Goal: Find specific page/section: Find specific page/section

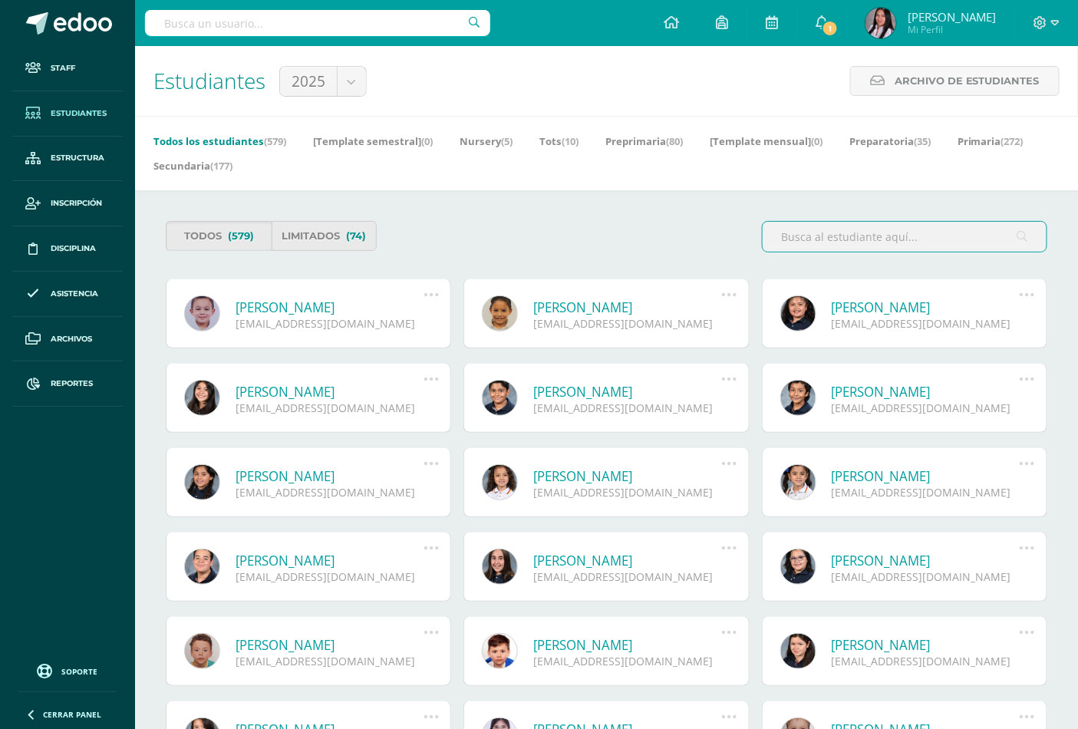
click at [258, 31] on input "text" at bounding box center [317, 23] width 345 height 26
type input "fernando arreaga"
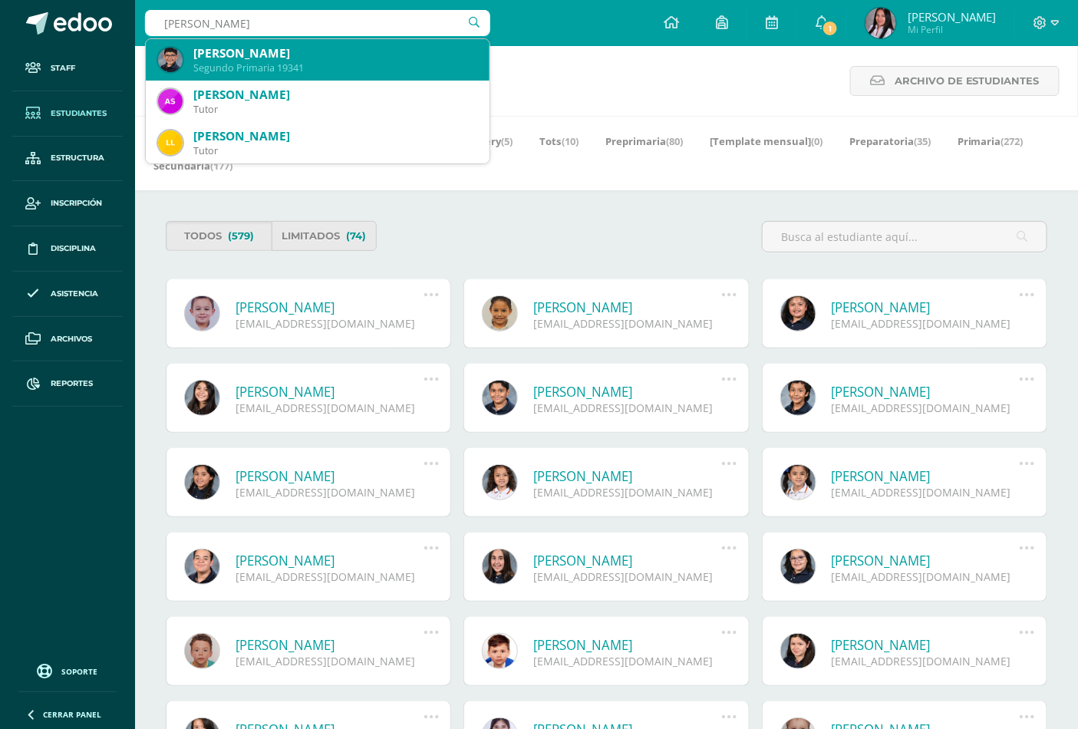
click at [251, 55] on div "Juan Fernando Arreaga Guillén" at bounding box center [335, 53] width 284 height 16
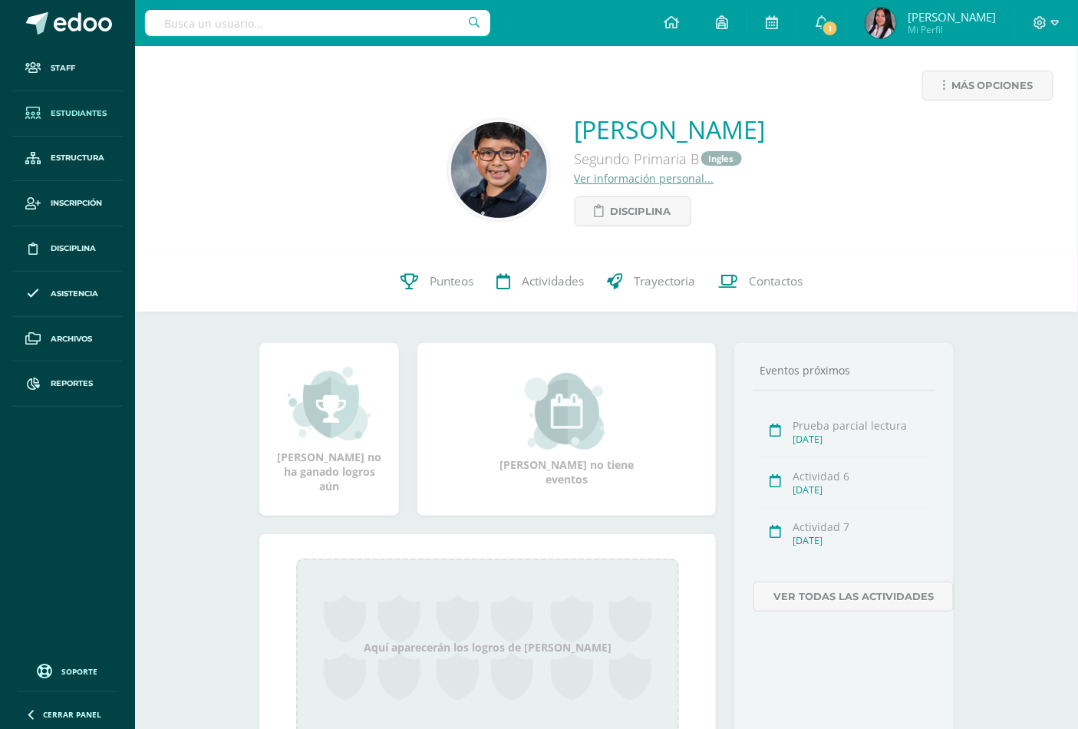
click at [79, 112] on span "Estudiantes" at bounding box center [79, 113] width 56 height 12
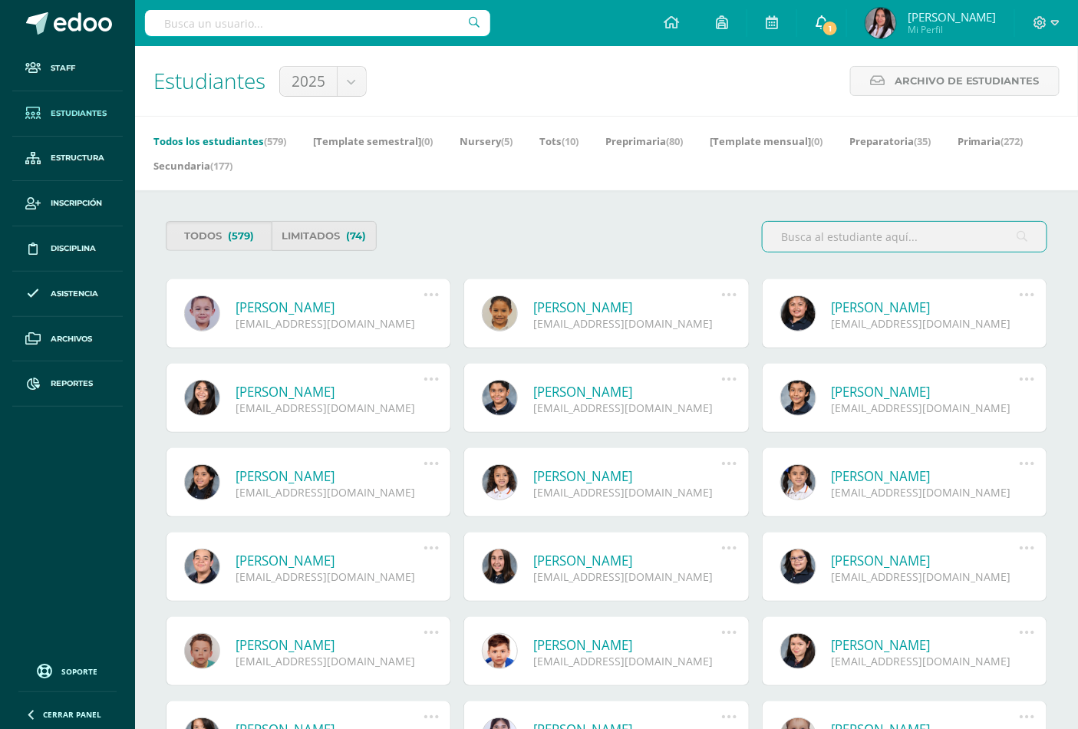
click at [828, 15] on icon at bounding box center [821, 22] width 12 height 14
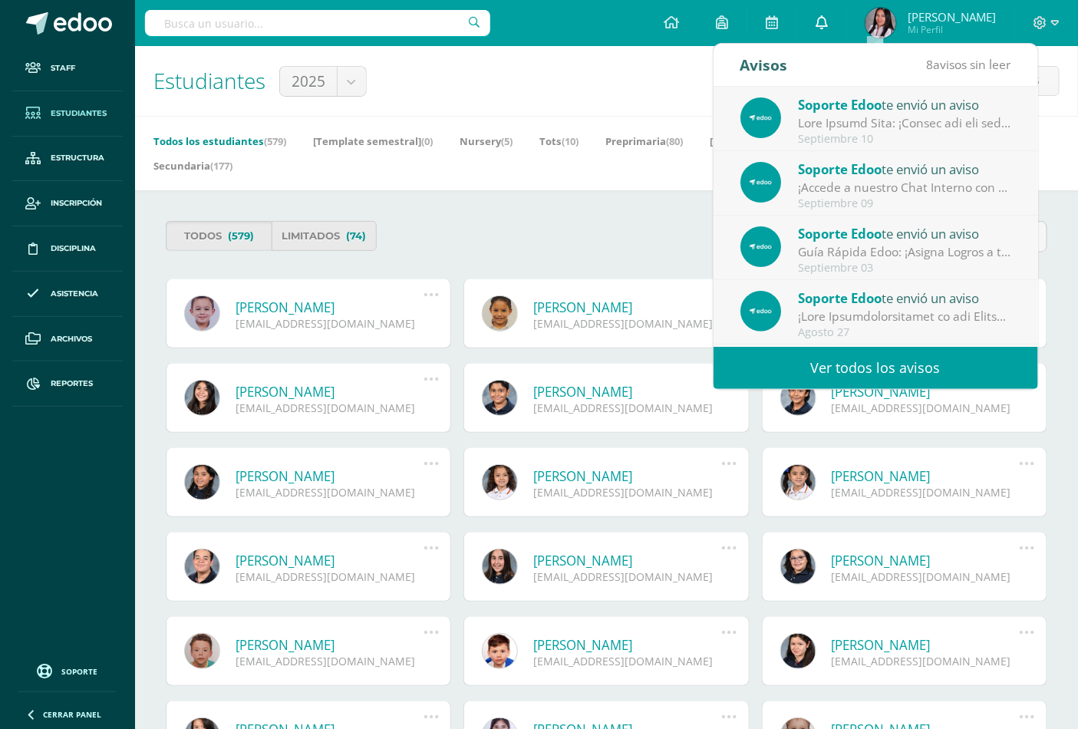
click at [828, 15] on icon at bounding box center [821, 22] width 12 height 14
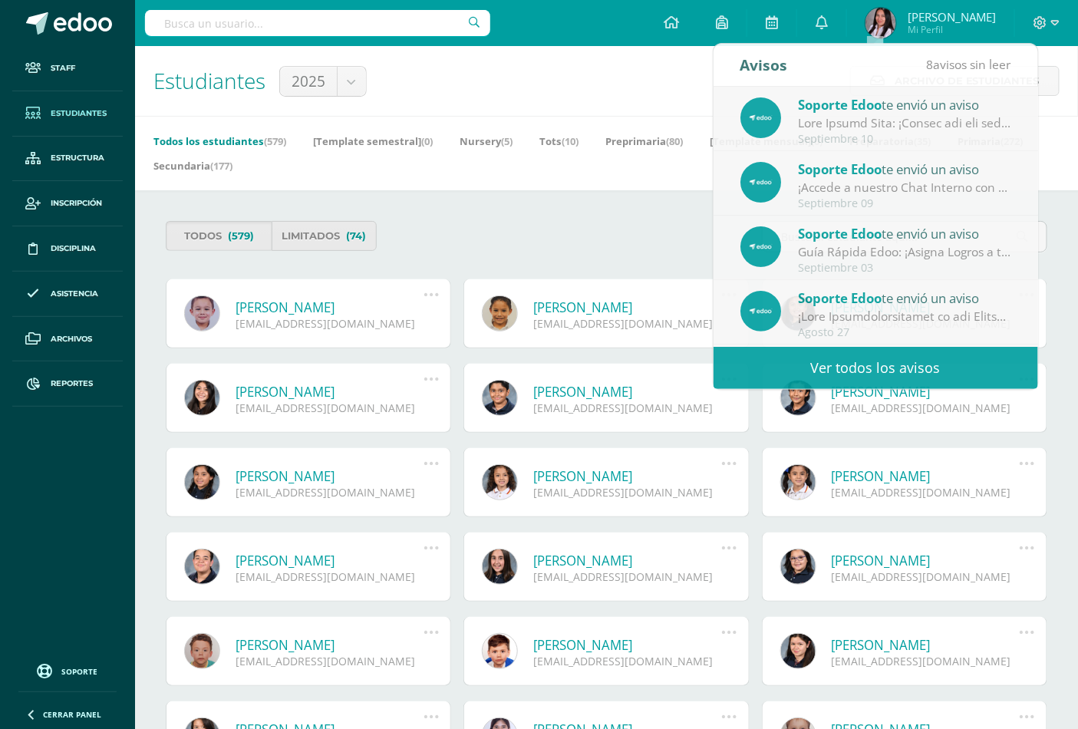
click at [495, 84] on div "Estudiantes 2025 2025 2026 2027 2028 Archivo de Estudiantes Archivo de Estudian…" at bounding box center [606, 81] width 943 height 70
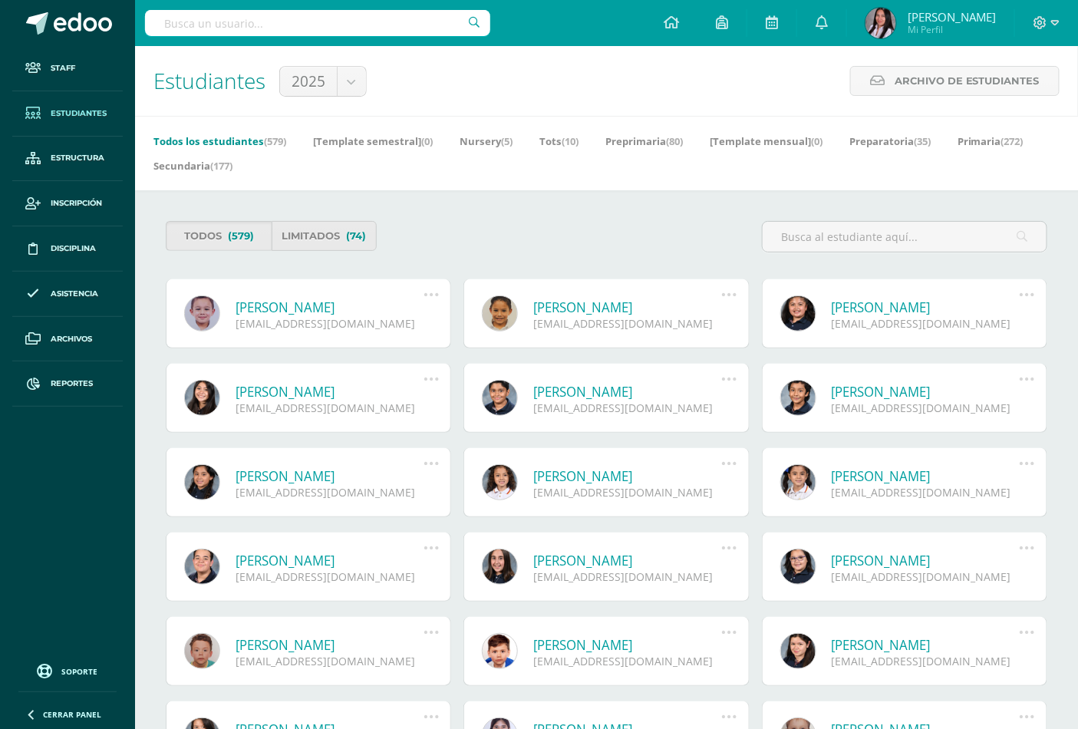
click at [248, 32] on input "text" at bounding box center [317, 23] width 345 height 26
type input "rigoberto velasco"
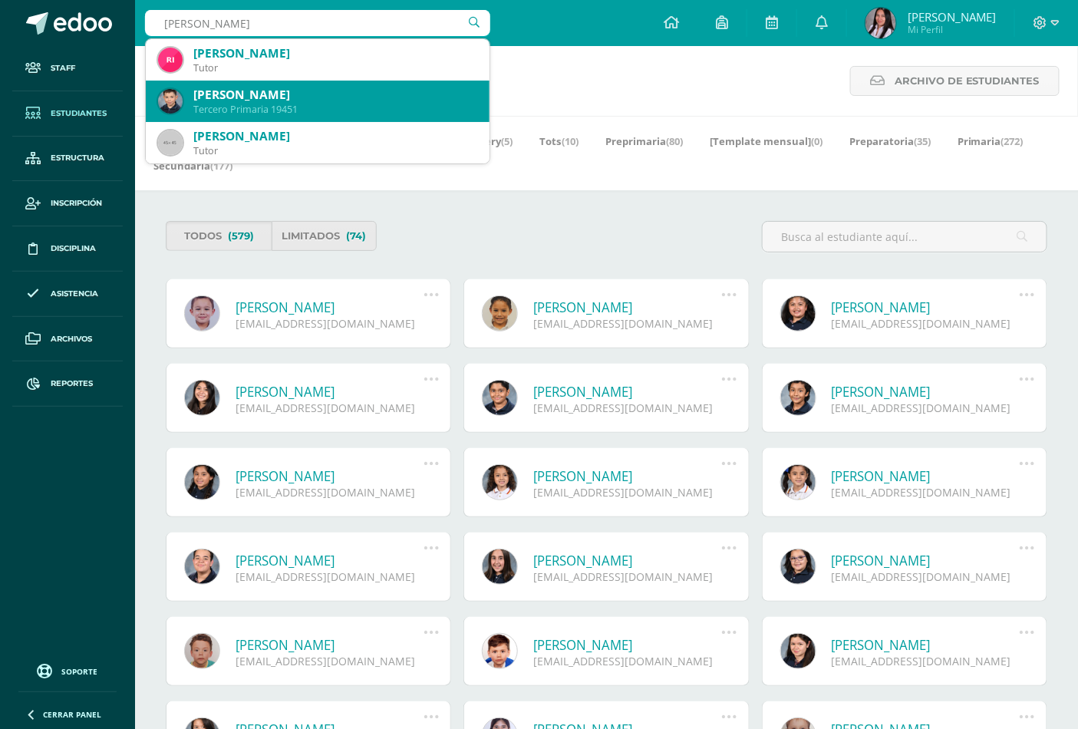
click at [247, 107] on div "Tercero Primaria 19451" at bounding box center [335, 109] width 284 height 13
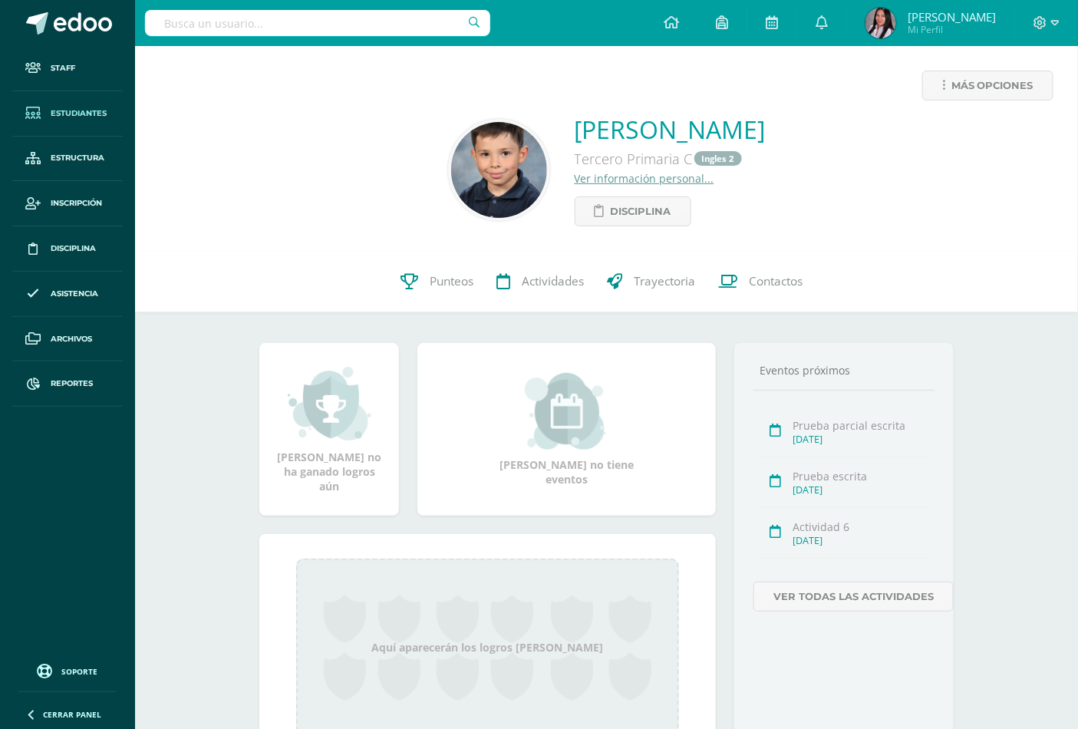
click at [57, 117] on span "Estudiantes" at bounding box center [79, 113] width 56 height 12
